Goal: Information Seeking & Learning: Compare options

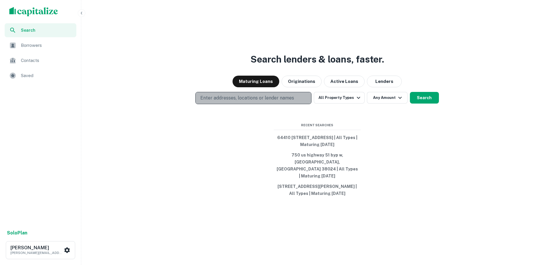
click at [265, 101] on p "Enter addresses, locations or lender names" at bounding box center [247, 97] width 94 height 7
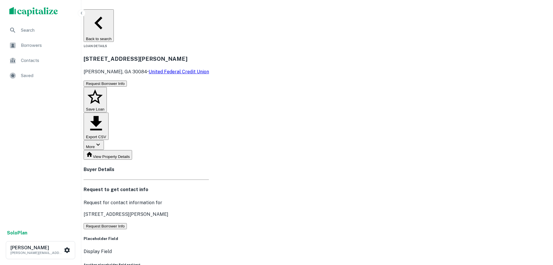
scroll to position [97, 0]
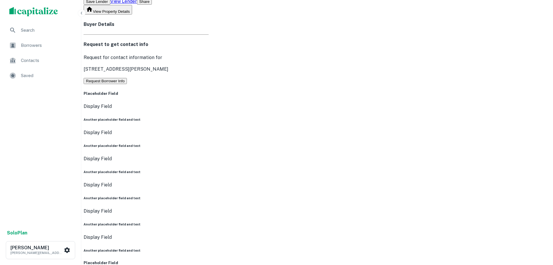
click at [40, 28] on span "Search" at bounding box center [47, 30] width 52 height 7
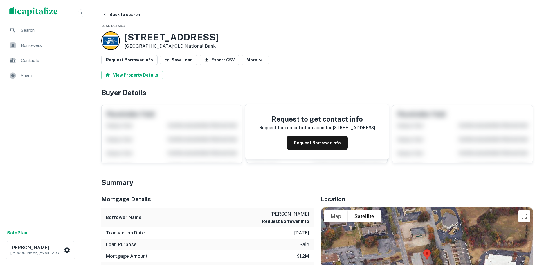
scroll to position [145, 0]
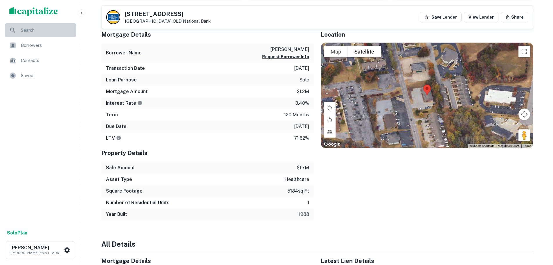
click at [45, 31] on span "Search" at bounding box center [47, 30] width 52 height 7
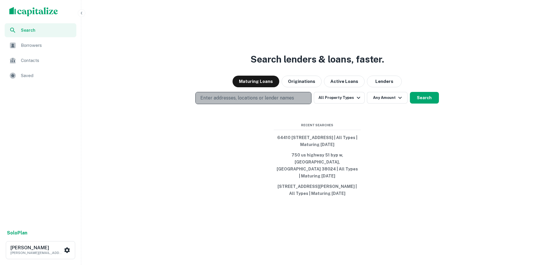
click at [236, 101] on p "Enter addresses, locations or lender names" at bounding box center [247, 97] width 94 height 7
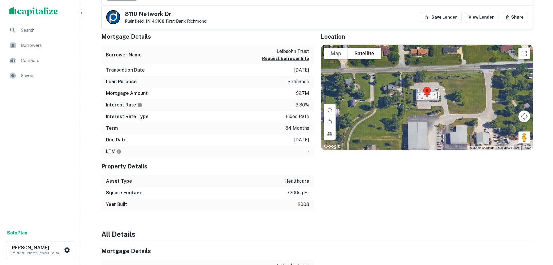
scroll to position [242, 0]
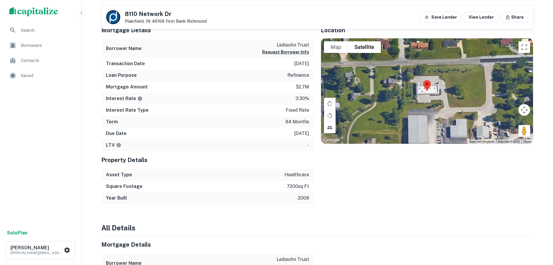
click at [43, 34] on div "Search" at bounding box center [41, 30] width 72 height 14
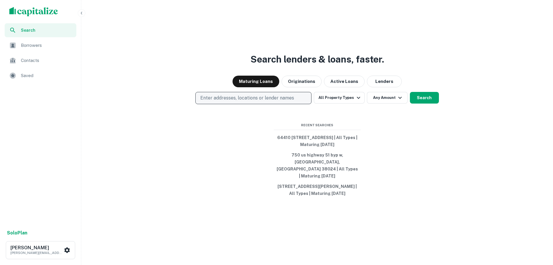
click at [261, 101] on p "Enter addresses, locations or lender names" at bounding box center [247, 97] width 94 height 7
type input "**********"
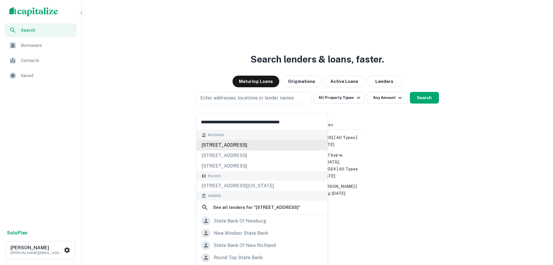
click at [235, 142] on div "10188 state route 662 w, newburgh, in, 47630" at bounding box center [262, 145] width 131 height 10
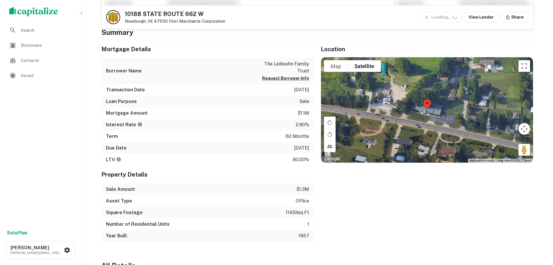
scroll to position [145, 0]
